Goal: Task Accomplishment & Management: Use online tool/utility

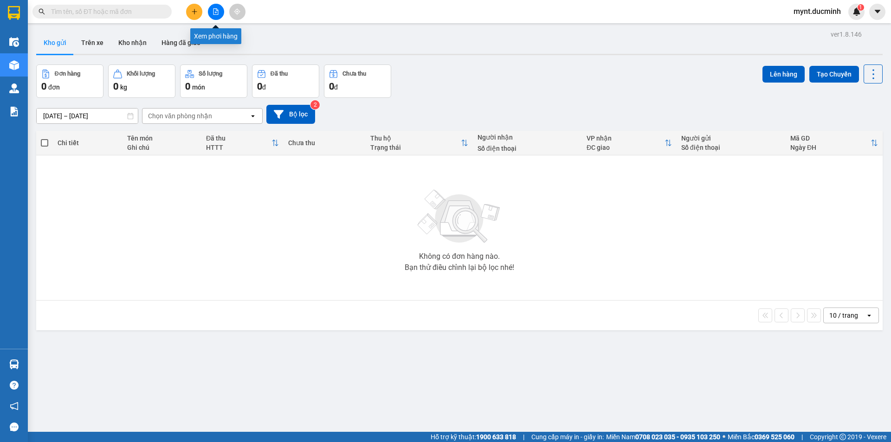
click at [214, 9] on icon "file-add" at bounding box center [215, 11] width 6 height 6
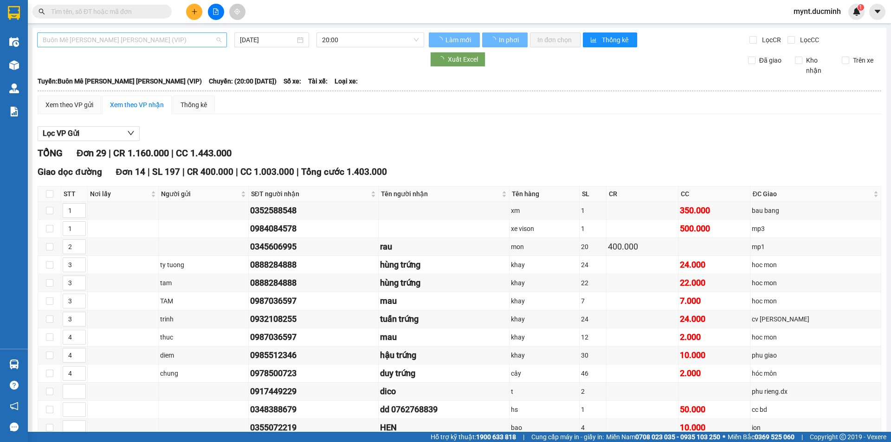
click at [68, 43] on span "Buôn Mê [PERSON_NAME] [PERSON_NAME] (VIP)" at bounding box center [132, 40] width 179 height 14
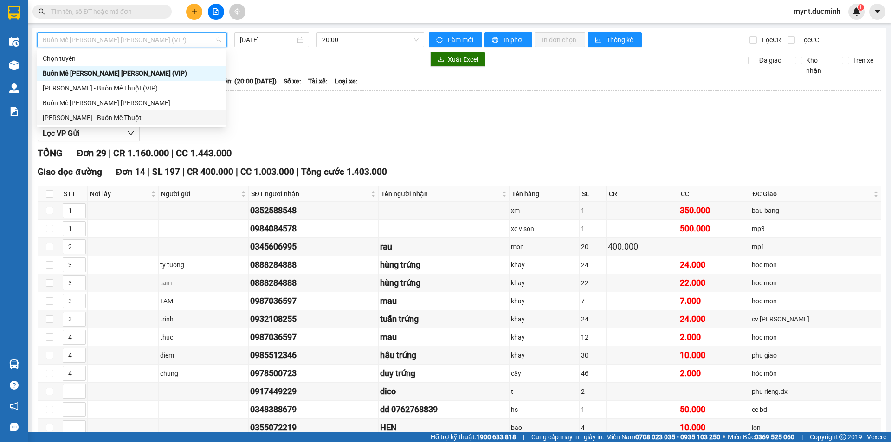
click at [82, 117] on div "[PERSON_NAME] - Buôn Mê Thuột" at bounding box center [131, 118] width 177 height 10
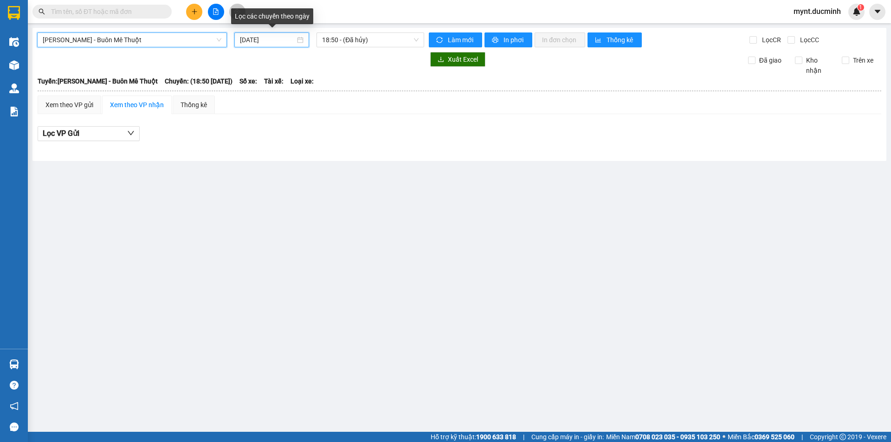
click at [245, 39] on input "[DATE]" at bounding box center [267, 40] width 55 height 10
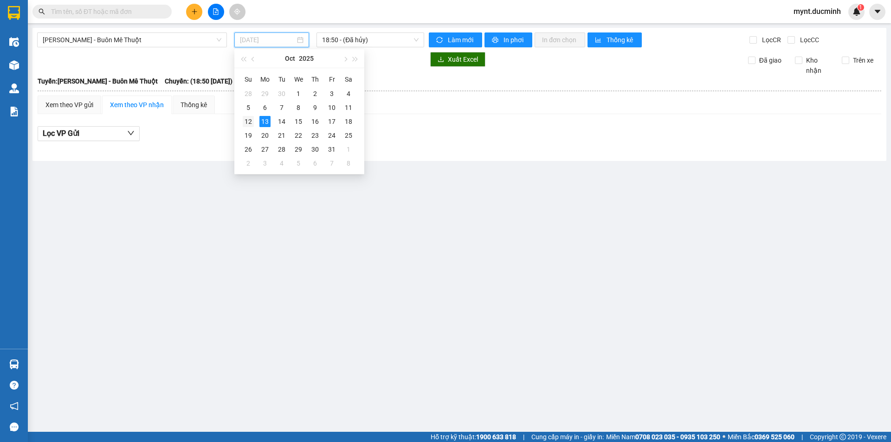
click at [247, 122] on div "12" at bounding box center [248, 121] width 11 height 11
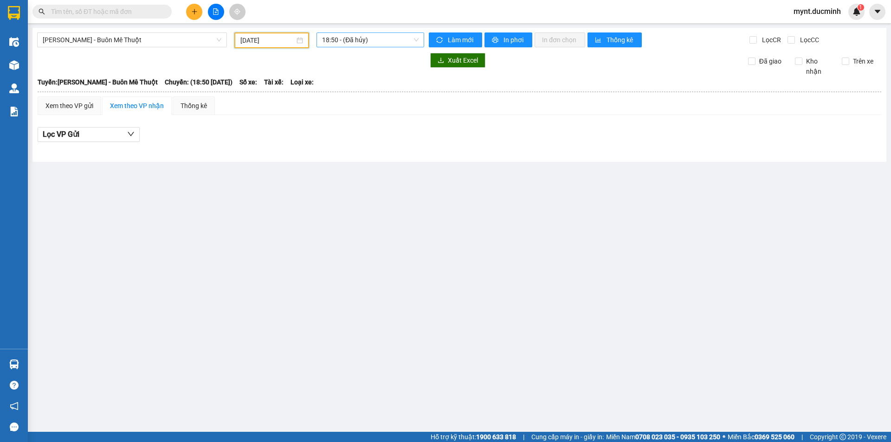
click at [351, 41] on span "18:50 - (Đã hủy)" at bounding box center [370, 40] width 96 height 14
click at [344, 73] on div "18:50 - (Đã hủy)" at bounding box center [358, 73] width 72 height 10
click at [356, 37] on span "18:50 - (Đã hủy)" at bounding box center [370, 40] width 96 height 14
click at [333, 88] on div "19:20" at bounding box center [358, 88] width 72 height 10
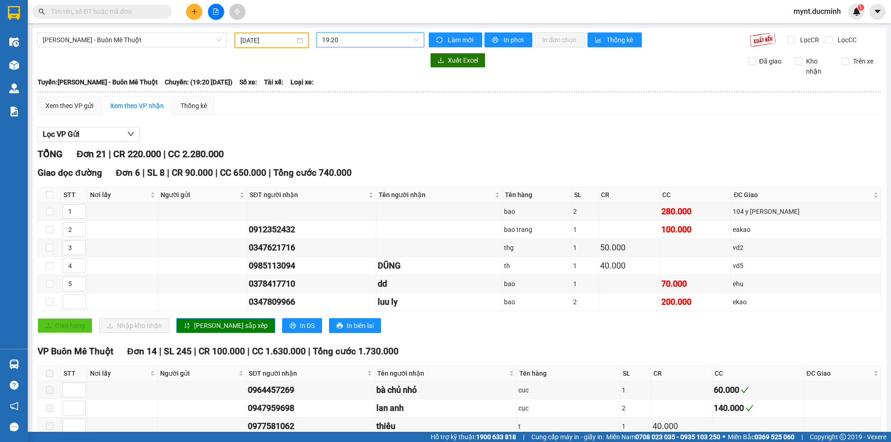
click at [269, 38] on input "[DATE]" at bounding box center [267, 40] width 54 height 10
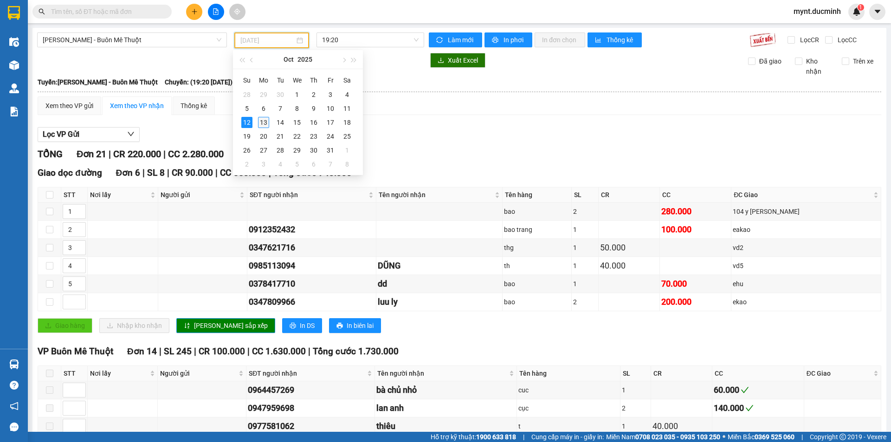
click at [264, 120] on div "13" at bounding box center [263, 122] width 11 height 11
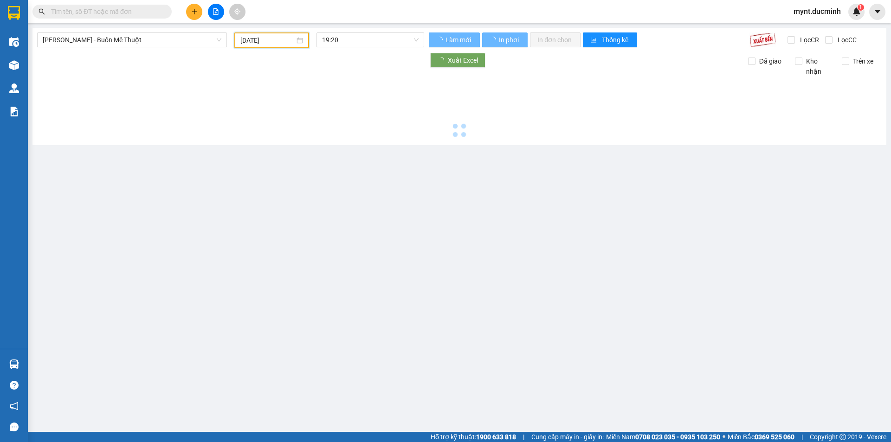
type input "[DATE]"
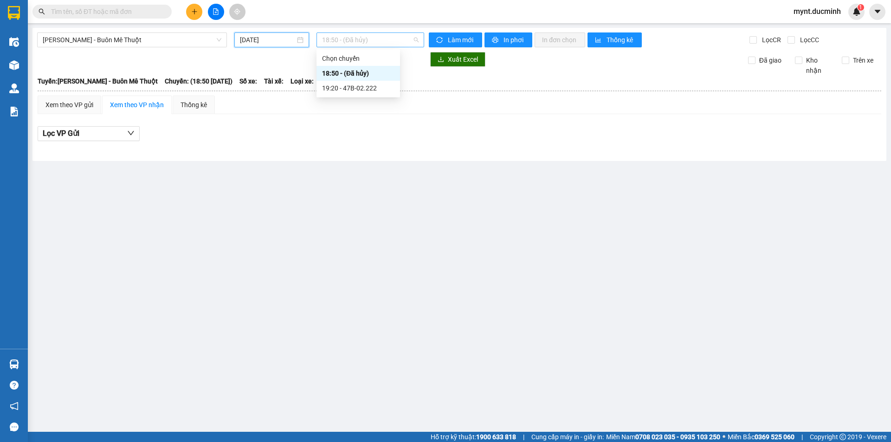
click at [354, 41] on span "18:50 - (Đã hủy)" at bounding box center [370, 40] width 96 height 14
click at [342, 88] on div "19:20 - 47B-02.222" at bounding box center [358, 88] width 72 height 10
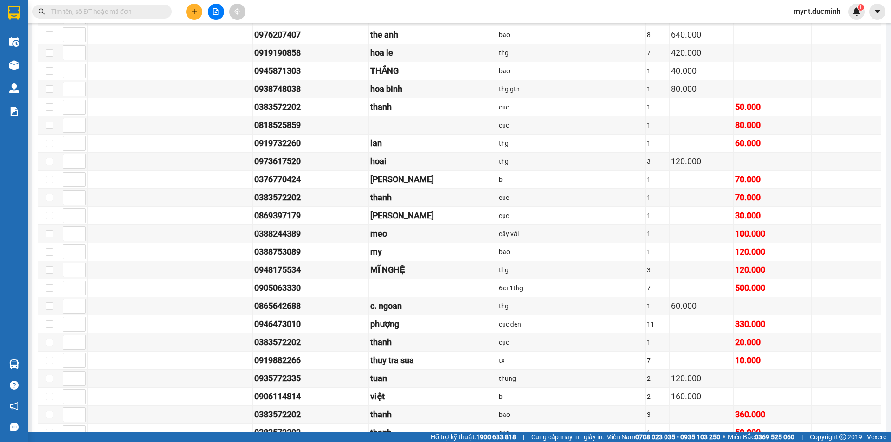
scroll to position [948, 0]
